Goal: Information Seeking & Learning: Learn about a topic

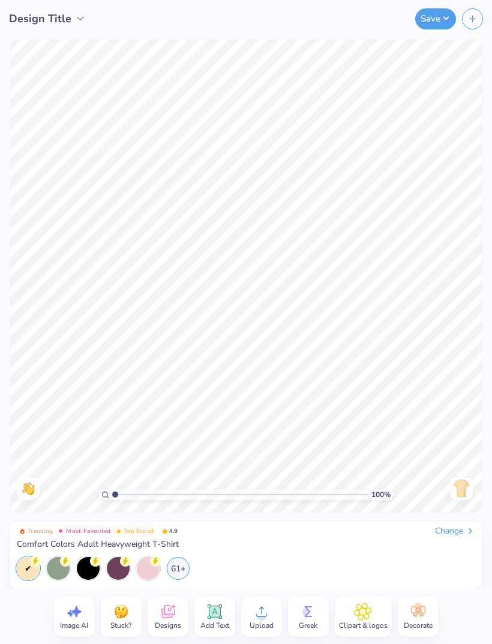
click at [174, 614] on icon at bounding box center [167, 612] width 13 height 14
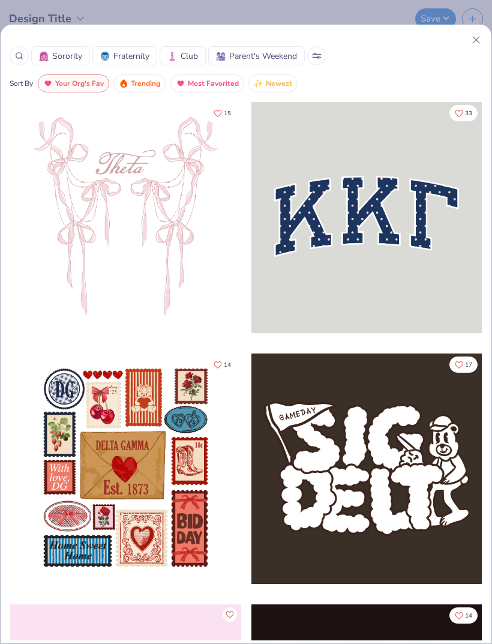
click at [25, 55] on div at bounding box center [19, 55] width 19 height 19
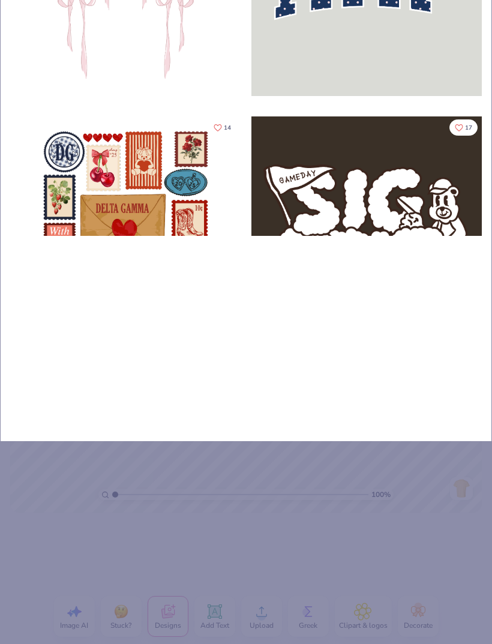
type input "Fo"
type input "Foo"
type input "Foot"
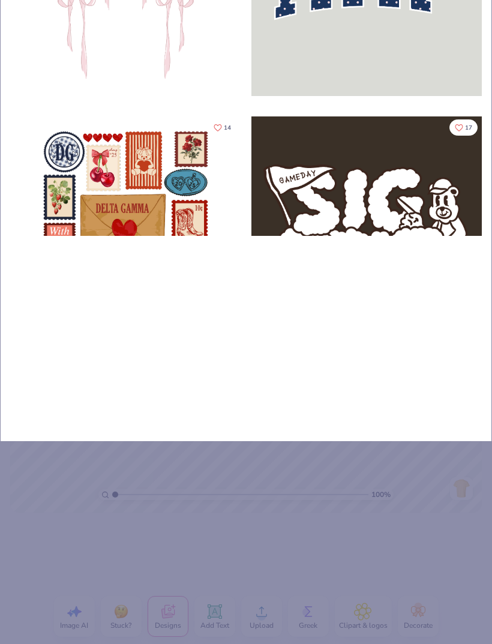
type input "Foot"
type input "Footb"
type input "Footba"
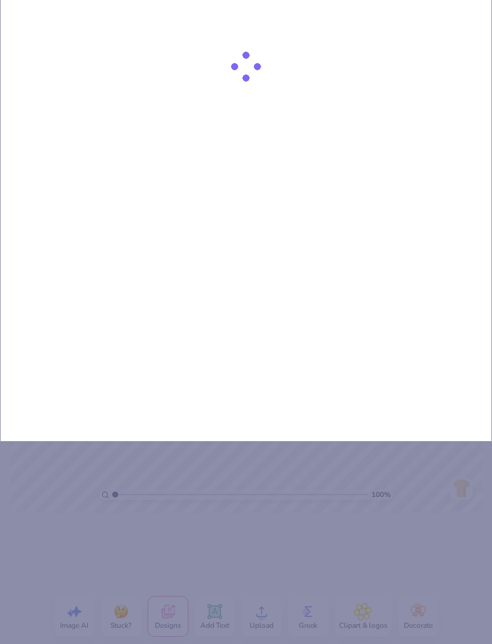
type input "Footbal"
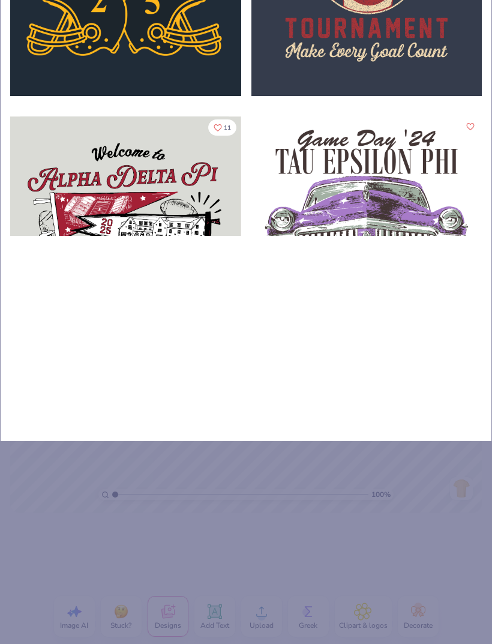
type input "Football"
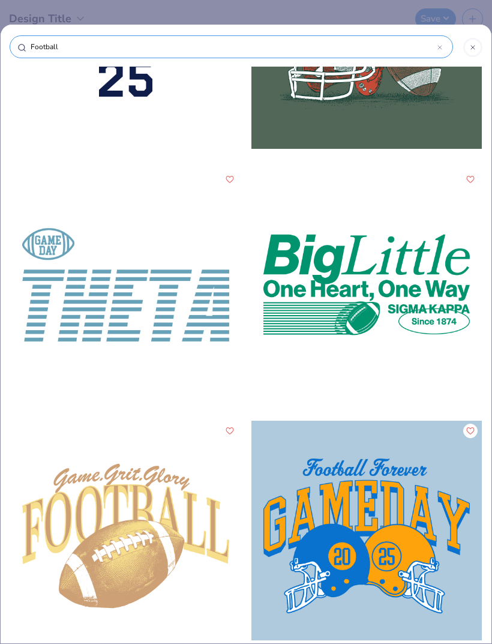
scroll to position [12061, 0]
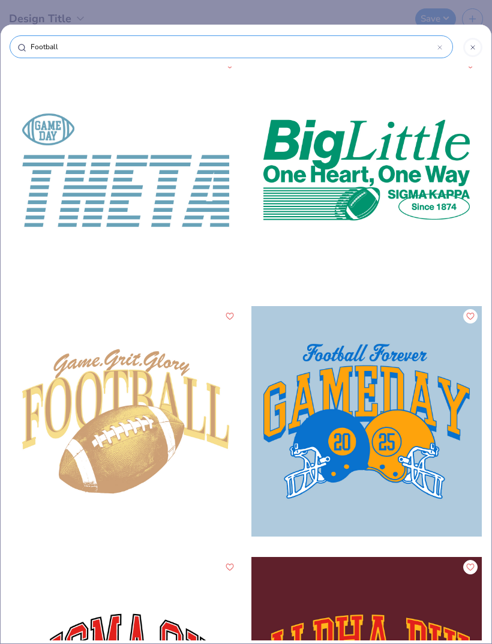
click at [366, 42] on input "Football" at bounding box center [233, 47] width 408 height 12
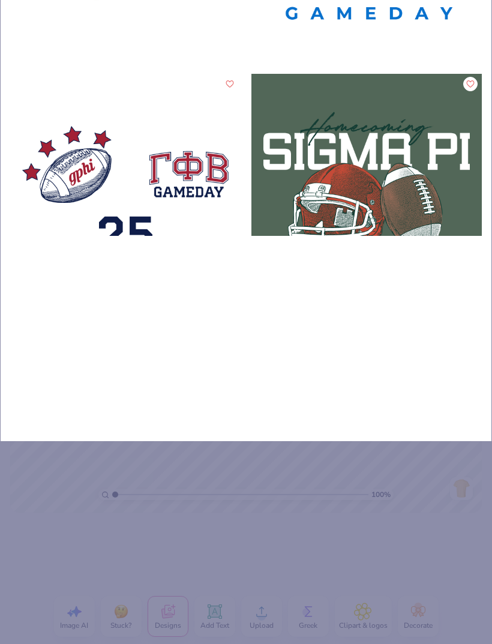
scroll to position [11588, 0]
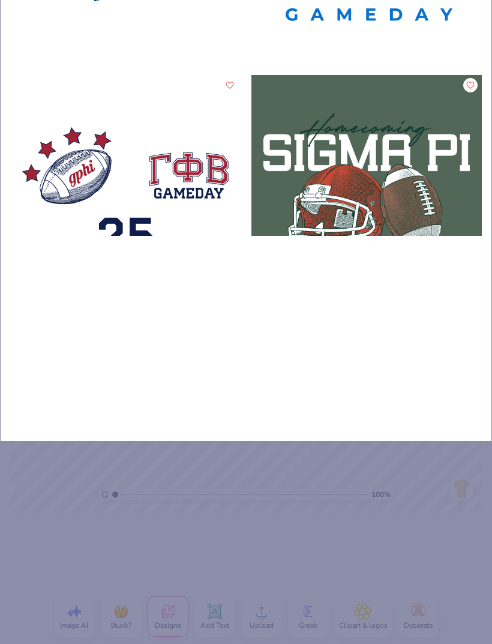
type input "UFootball"
type input "UnFootball"
type input "UniFootball"
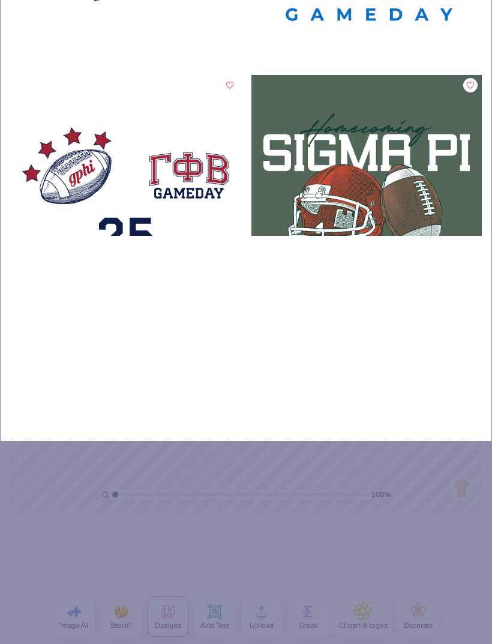
type input "UniFootball"
type input "UnivFootball"
type input "UniveFootball"
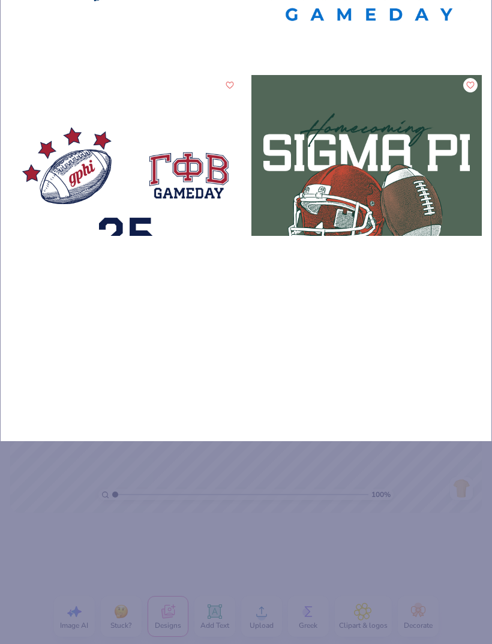
type input "UniverFootball"
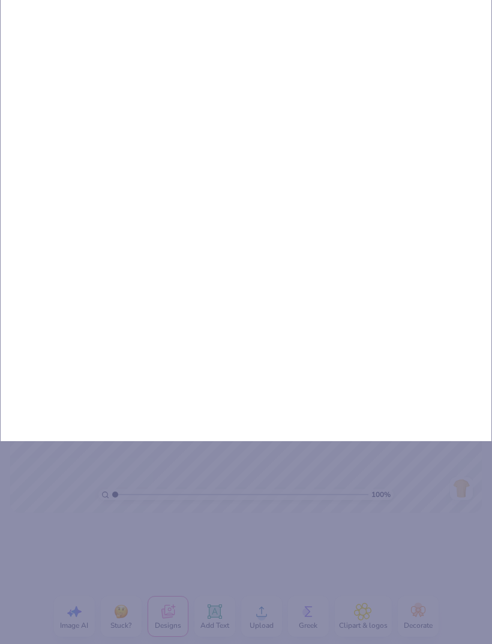
type input "UniversityFootball"
type input "University Football"
type input "University oFootball"
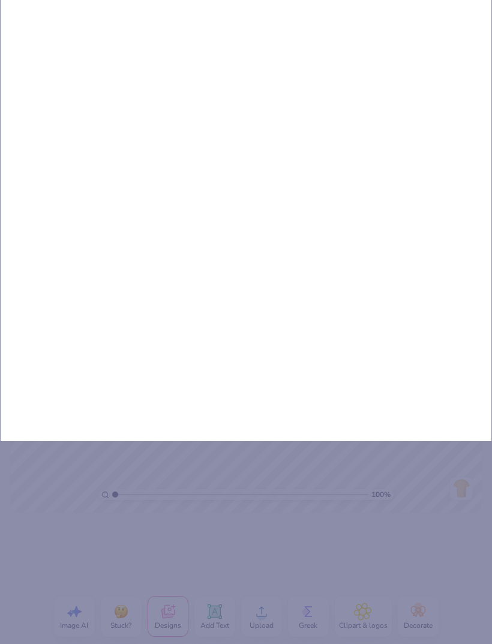
type input "University oFootball"
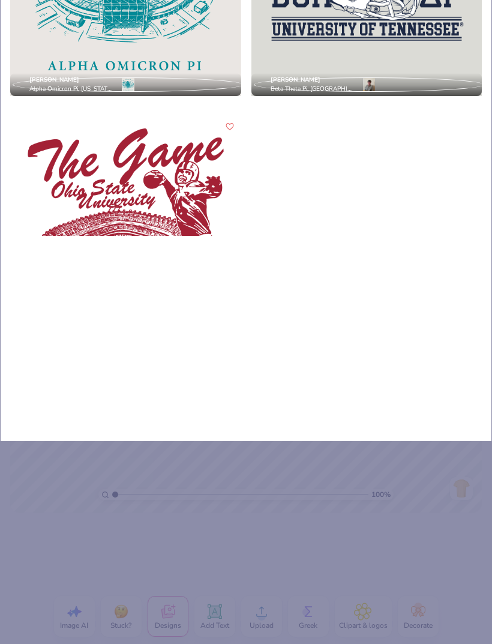
type input "University ofFootball"
type input "University of Football"
type input "University of mFootball"
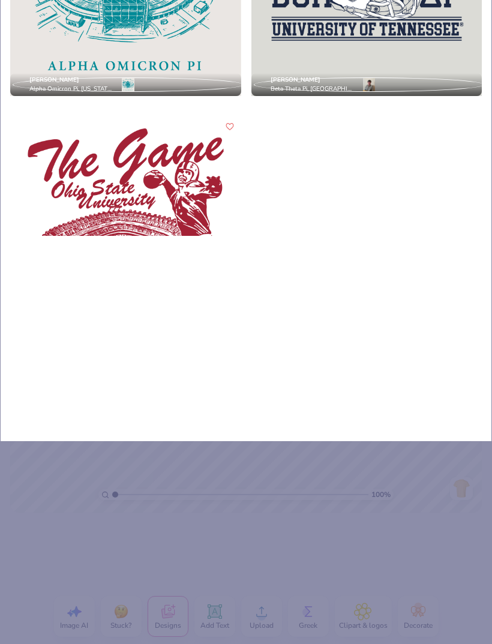
type input "University of mFootball"
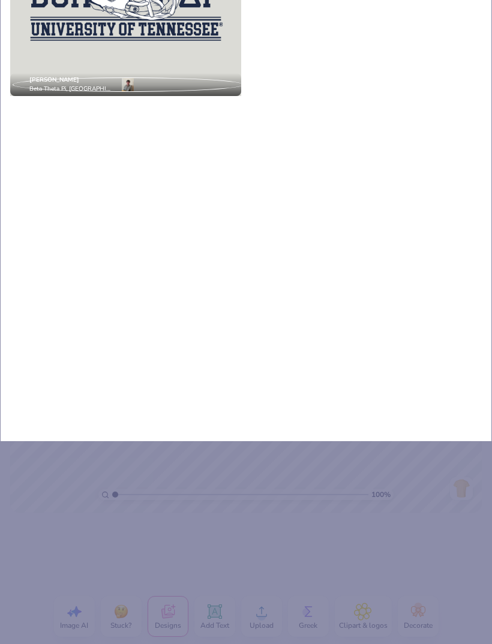
type input "University of maFootball"
type input "University of marFootball"
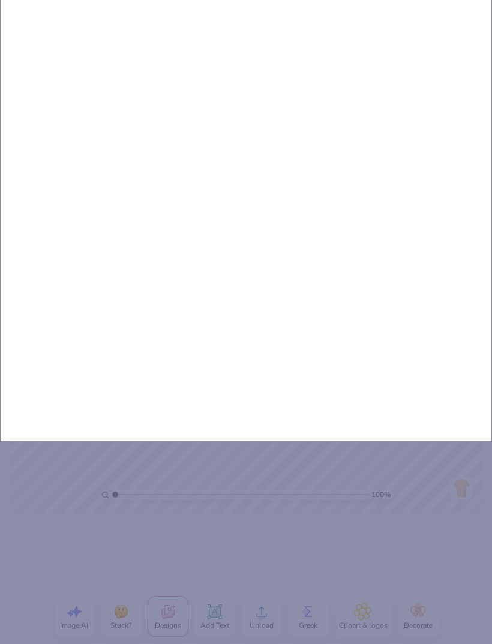
type input "University of maryFootball"
type input "University of marylFootball"
type input "University of marylaFootball"
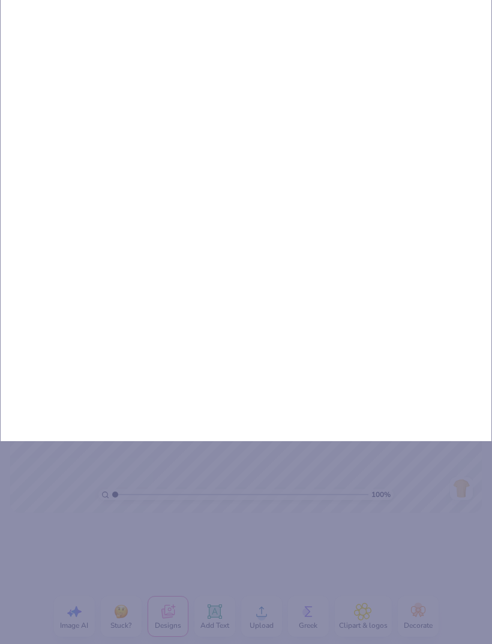
type input "University of marylaFootball"
type input "University of marylanFootball"
type input "[GEOGRAPHIC_DATA]"
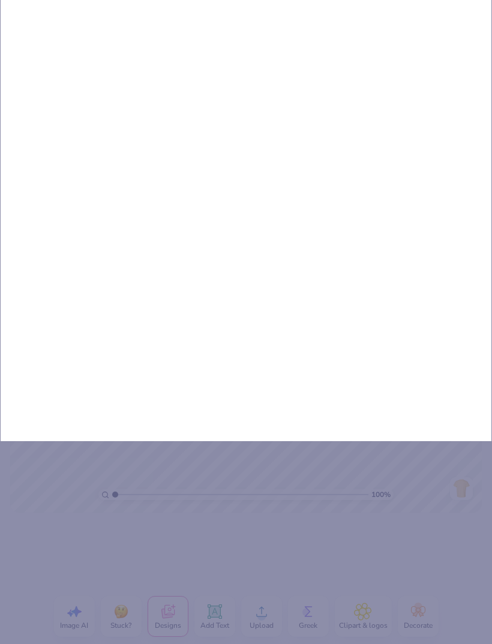
type input "[GEOGRAPHIC_DATA]"
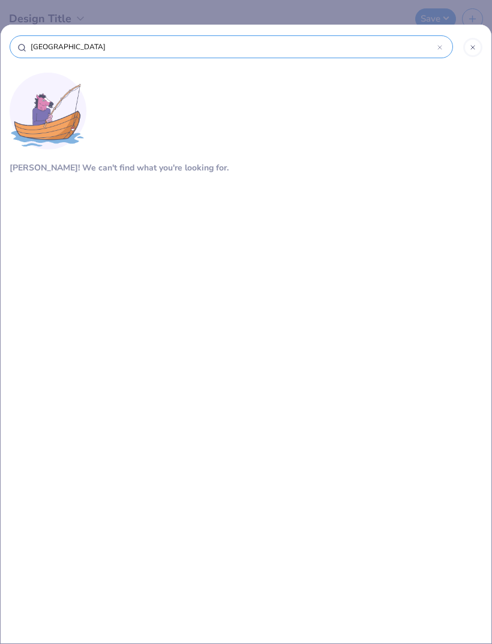
click at [290, 47] on input "[GEOGRAPHIC_DATA]" at bounding box center [233, 47] width 408 height 12
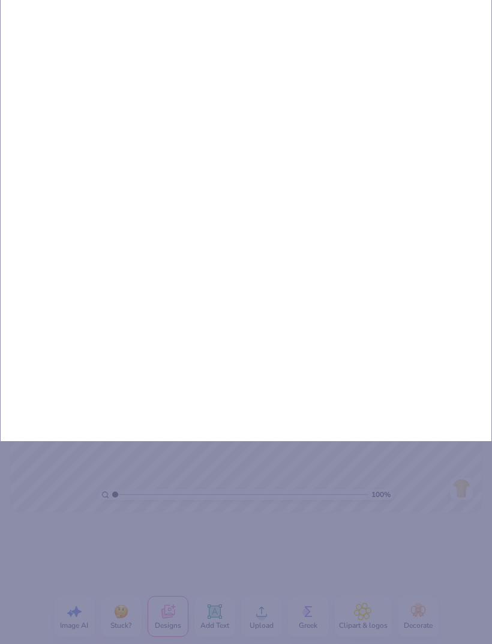
type input "[GEOGRAPHIC_DATA]"
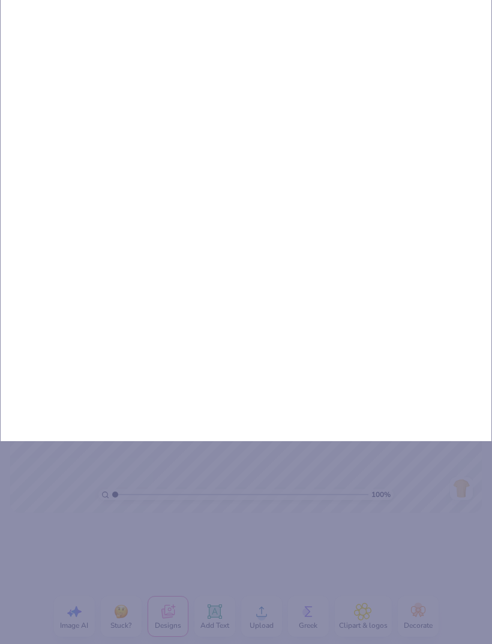
type input "[GEOGRAPHIC_DATA]"
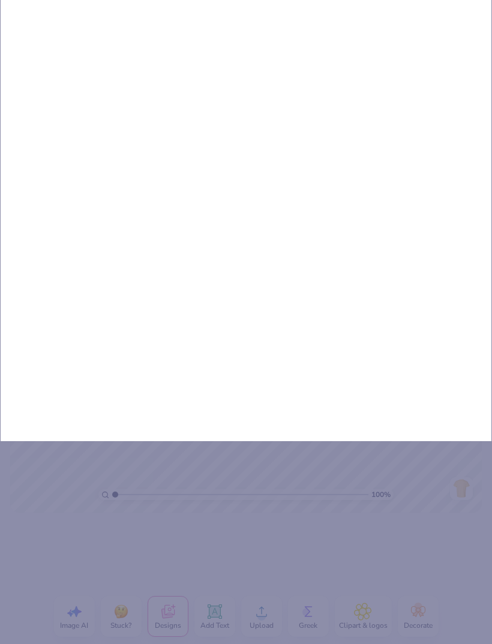
type input "[GEOGRAPHIC_DATA]"
type input "[GEOGRAPHIC_DATA][US_STATE]"
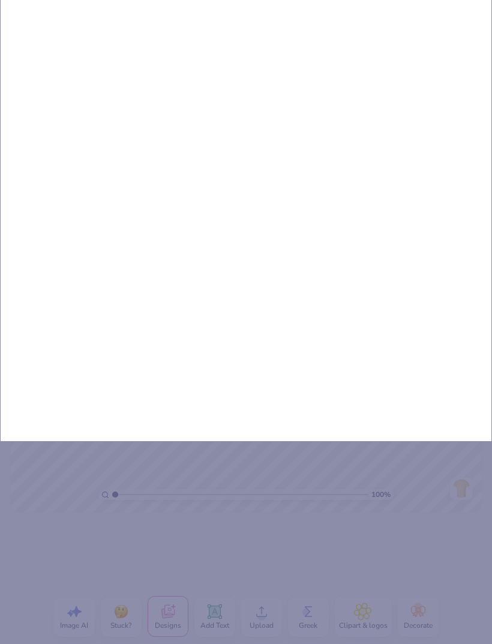
type input "[GEOGRAPHIC_DATA][US_STATE]"
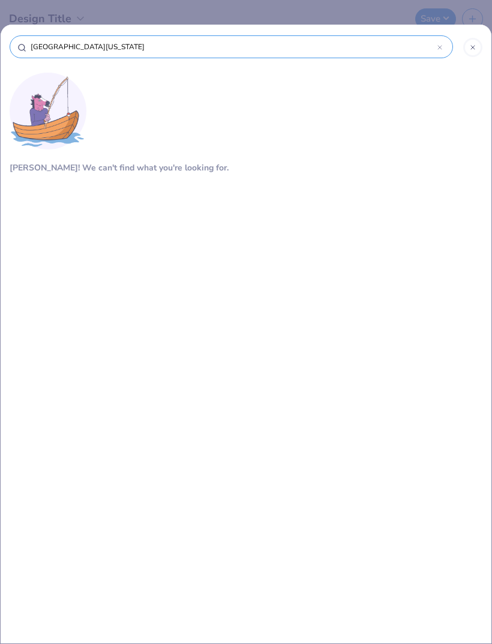
click at [408, 46] on input "[GEOGRAPHIC_DATA][US_STATE]" at bounding box center [233, 47] width 408 height 12
